Goal: Task Accomplishment & Management: Use online tool/utility

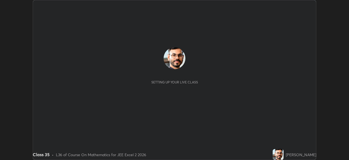
scroll to position [160, 349]
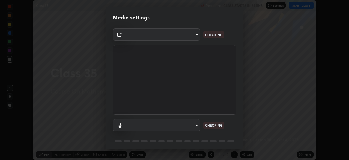
type input "134d1b19bf6860d587459906a7679876aeb3e381516b9be6bb745b9f97a347e3"
click at [195, 125] on body "Erase all Class 35 Recording CLASS STARTS IN 8 MINS Settings START CLASS Settin…" at bounding box center [174, 80] width 349 height 160
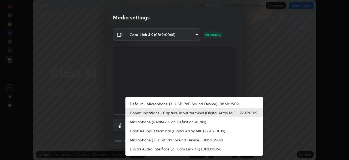
click at [202, 104] on li "Default - Microphone (3- USB PnP Sound Device) (08bb:2902)" at bounding box center [195, 103] width 138 height 9
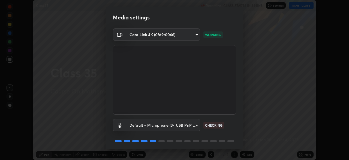
click at [190, 124] on body "Erase all Class 35 Recording CLASS STARTS IN 8 MINS Settings START CLASS Settin…" at bounding box center [174, 80] width 349 height 160
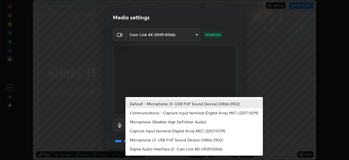
click at [186, 111] on li "Communications - Capture Input terminal (Digital Array MIC) (2207:0019)" at bounding box center [195, 112] width 138 height 9
type input "communications"
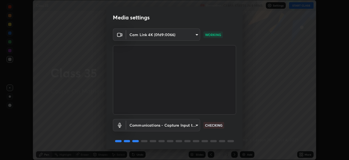
scroll to position [19, 0]
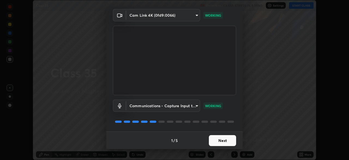
click at [226, 141] on button "Next" at bounding box center [222, 140] width 27 height 11
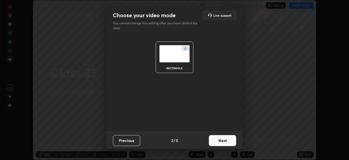
click at [226, 141] on button "Next" at bounding box center [222, 140] width 27 height 11
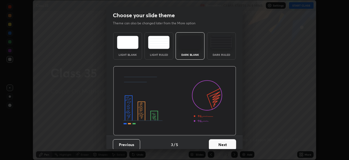
click at [228, 140] on button "Next" at bounding box center [222, 144] width 27 height 11
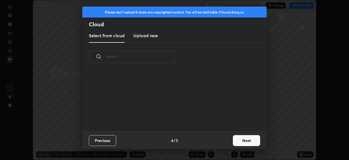
click at [242, 140] on button "Next" at bounding box center [246, 140] width 27 height 11
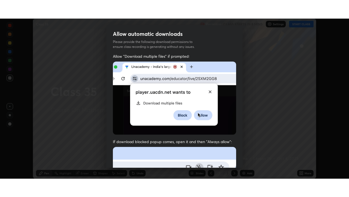
scroll to position [124, 0]
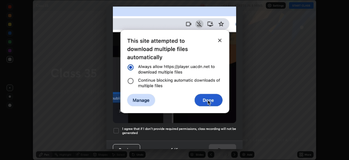
click at [216, 126] on h5 "I agree that if I don't provide required permissions, class recording will not …" at bounding box center [179, 130] width 114 height 8
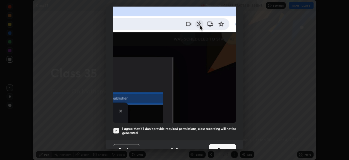
click at [227, 144] on button "Done" at bounding box center [222, 149] width 27 height 11
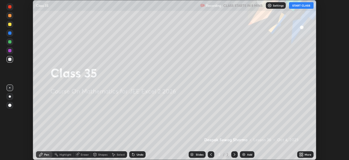
click at [302, 153] on icon at bounding box center [302, 153] width 1 height 1
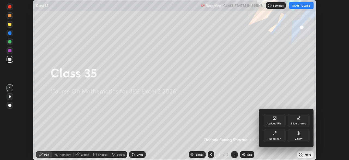
click at [277, 135] on div "Full screen" at bounding box center [275, 135] width 22 height 13
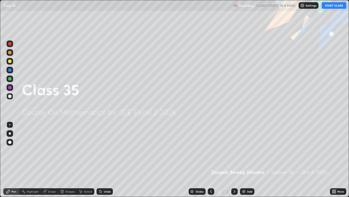
scroll to position [197, 349]
click at [331, 4] on button "START CLASS" at bounding box center [334, 5] width 25 height 7
click at [11, 134] on div at bounding box center [10, 133] width 7 height 7
click at [10, 78] on div at bounding box center [9, 78] width 3 height 3
click at [248, 159] on div "Add" at bounding box center [249, 191] width 5 height 3
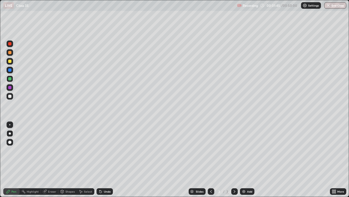
click at [10, 61] on div at bounding box center [9, 61] width 3 height 3
click at [103, 159] on div "Undo" at bounding box center [105, 191] width 16 height 7
click at [250, 159] on div "Add" at bounding box center [249, 191] width 5 height 3
click at [10, 61] on div at bounding box center [9, 61] width 3 height 3
click at [10, 97] on div at bounding box center [9, 95] width 3 height 3
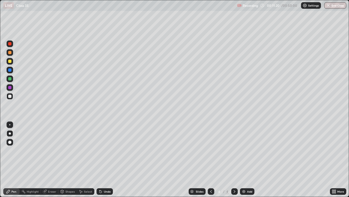
click at [108, 159] on div "Undo" at bounding box center [105, 191] width 16 height 7
click at [11, 78] on div at bounding box center [9, 78] width 3 height 3
click at [247, 159] on div "Add" at bounding box center [249, 191] width 5 height 3
click at [11, 61] on div at bounding box center [9, 61] width 3 height 3
click at [211, 159] on icon at bounding box center [211, 191] width 4 height 4
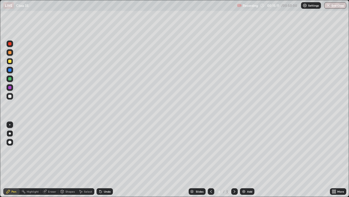
click at [246, 159] on div "Add" at bounding box center [247, 191] width 14 height 7
click at [236, 159] on div at bounding box center [235, 191] width 7 height 7
click at [9, 98] on div at bounding box center [10, 96] width 7 height 7
click at [10, 62] on div at bounding box center [9, 61] width 3 height 3
click at [211, 159] on div at bounding box center [211, 191] width 7 height 7
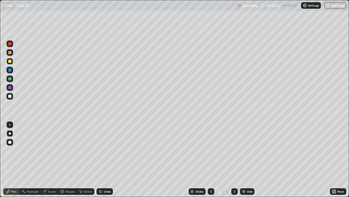
click at [234, 159] on icon at bounding box center [235, 191] width 4 height 4
click at [106, 159] on div "Undo" at bounding box center [105, 191] width 16 height 7
click at [106, 159] on div "Undo" at bounding box center [107, 191] width 7 height 3
click at [211, 159] on icon at bounding box center [211, 191] width 4 height 4
click at [234, 159] on icon at bounding box center [235, 191] width 4 height 4
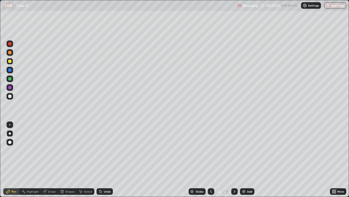
click at [234, 159] on icon at bounding box center [235, 191] width 4 height 4
click at [245, 159] on img at bounding box center [244, 191] width 4 height 4
click at [10, 53] on div at bounding box center [9, 52] width 3 height 3
click at [11, 60] on div at bounding box center [9, 61] width 3 height 3
click at [106, 159] on div "Undo" at bounding box center [107, 191] width 7 height 3
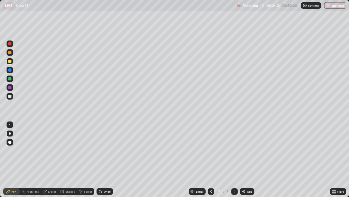
click at [105, 159] on div "Undo" at bounding box center [107, 191] width 7 height 3
click at [103, 159] on div "Undo" at bounding box center [105, 191] width 16 height 7
click at [100, 159] on icon at bounding box center [101, 191] width 2 height 2
click at [9, 96] on div at bounding box center [9, 95] width 3 height 3
click at [244, 159] on img at bounding box center [244, 191] width 4 height 4
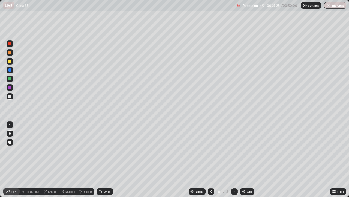
click at [10, 61] on div at bounding box center [9, 61] width 3 height 3
click at [106, 159] on div "Undo" at bounding box center [105, 191] width 16 height 7
click at [9, 61] on div at bounding box center [9, 61] width 3 height 3
click at [234, 159] on icon at bounding box center [235, 191] width 2 height 3
click at [243, 159] on img at bounding box center [244, 191] width 4 height 4
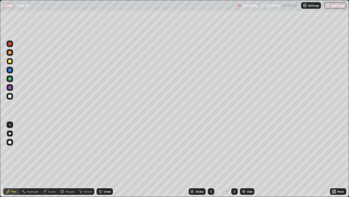
click at [212, 159] on icon at bounding box center [211, 191] width 4 height 4
click at [234, 159] on icon at bounding box center [235, 191] width 4 height 4
click at [9, 60] on div at bounding box center [9, 61] width 3 height 3
click at [49, 159] on div "Eraser" at bounding box center [52, 191] width 8 height 3
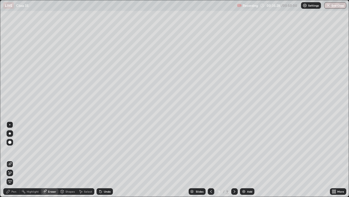
click at [11, 159] on div "Pen" at bounding box center [11, 191] width 16 height 7
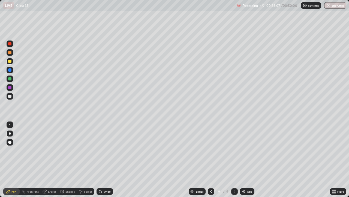
click at [211, 159] on icon at bounding box center [211, 191] width 4 height 4
click at [86, 159] on div "Select" at bounding box center [88, 191] width 8 height 3
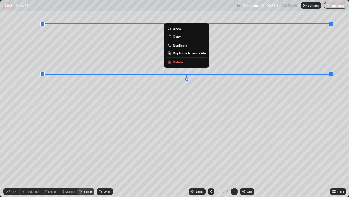
click at [178, 55] on button "Duplicate to new slide" at bounding box center [187, 53] width 41 height 7
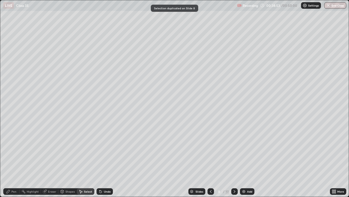
click at [49, 159] on div "Eraser" at bounding box center [52, 191] width 8 height 3
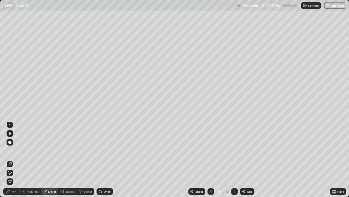
click at [10, 159] on icon at bounding box center [10, 172] width 3 height 3
click at [13, 159] on div "Pen" at bounding box center [13, 191] width 5 height 3
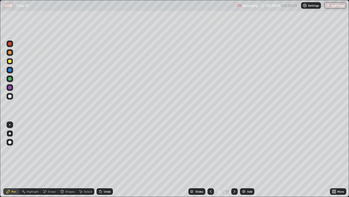
click at [9, 97] on div at bounding box center [9, 95] width 3 height 3
click at [11, 60] on div at bounding box center [9, 61] width 3 height 3
click at [11, 97] on div at bounding box center [9, 95] width 3 height 3
click at [83, 159] on div "Select" at bounding box center [85, 191] width 17 height 7
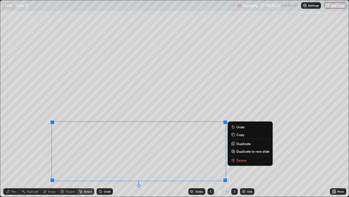
click at [237, 151] on p "Duplicate to new slide" at bounding box center [253, 151] width 33 height 4
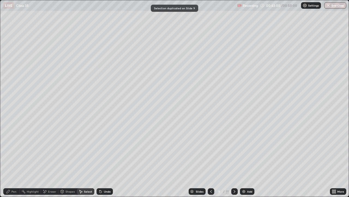
click at [44, 159] on icon at bounding box center [45, 191] width 3 height 3
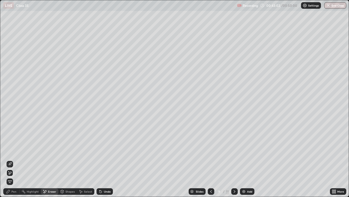
click at [10, 159] on icon at bounding box center [10, 172] width 4 height 5
click at [13, 159] on div "Pen" at bounding box center [13, 191] width 5 height 3
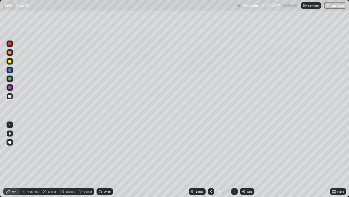
click at [9, 68] on div at bounding box center [9, 69] width 3 height 3
click at [10, 76] on div at bounding box center [10, 78] width 7 height 7
click at [211, 159] on icon at bounding box center [211, 191] width 4 height 4
click at [234, 159] on icon at bounding box center [235, 191] width 4 height 4
click at [193, 159] on icon at bounding box center [192, 190] width 3 height 1
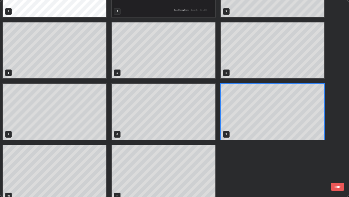
scroll to position [49, 0]
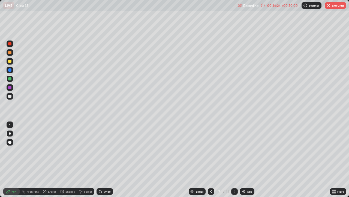
click at [85, 159] on div "Select" at bounding box center [85, 191] width 17 height 7
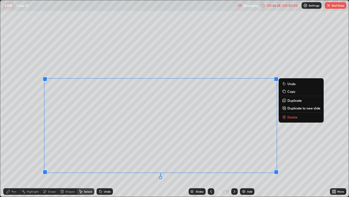
click at [293, 108] on p "Duplicate to new slide" at bounding box center [304, 108] width 33 height 4
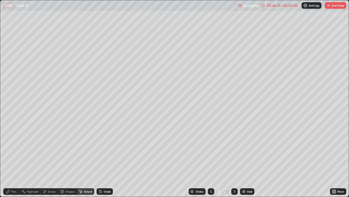
click at [45, 159] on icon at bounding box center [45, 191] width 4 height 5
click at [10, 159] on icon at bounding box center [8, 191] width 4 height 4
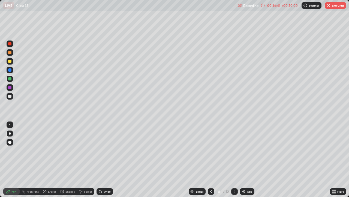
click at [9, 97] on div at bounding box center [9, 95] width 3 height 3
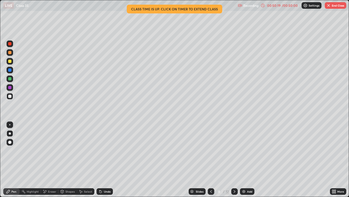
click at [210, 159] on icon at bounding box center [211, 191] width 4 height 4
click at [234, 159] on icon at bounding box center [235, 191] width 4 height 4
click at [210, 159] on icon at bounding box center [211, 191] width 4 height 4
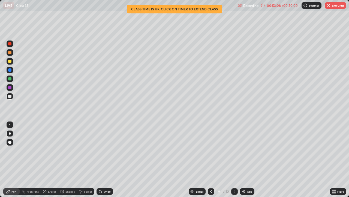
click at [210, 159] on icon at bounding box center [211, 191] width 4 height 4
click at [233, 159] on icon at bounding box center [235, 191] width 4 height 4
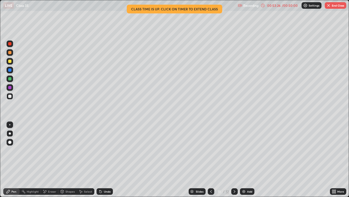
click at [233, 159] on div at bounding box center [235, 191] width 7 height 11
click at [234, 159] on icon at bounding box center [235, 191] width 4 height 4
click at [242, 159] on img at bounding box center [244, 191] width 4 height 4
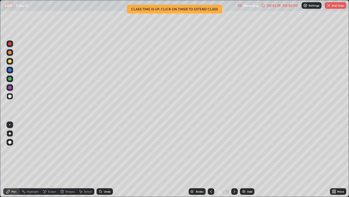
click at [9, 61] on div at bounding box center [9, 61] width 3 height 3
click at [10, 96] on div at bounding box center [9, 95] width 3 height 3
click at [11, 96] on div at bounding box center [9, 95] width 3 height 3
click at [331, 6] on button "End Class" at bounding box center [336, 5] width 22 height 7
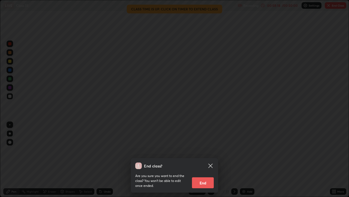
click at [206, 159] on button "End" at bounding box center [203, 182] width 22 height 11
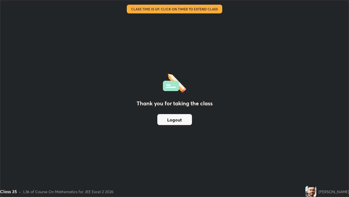
click at [188, 122] on button "Logout" at bounding box center [175, 119] width 35 height 11
